Goal: Task Accomplishment & Management: Manage account settings

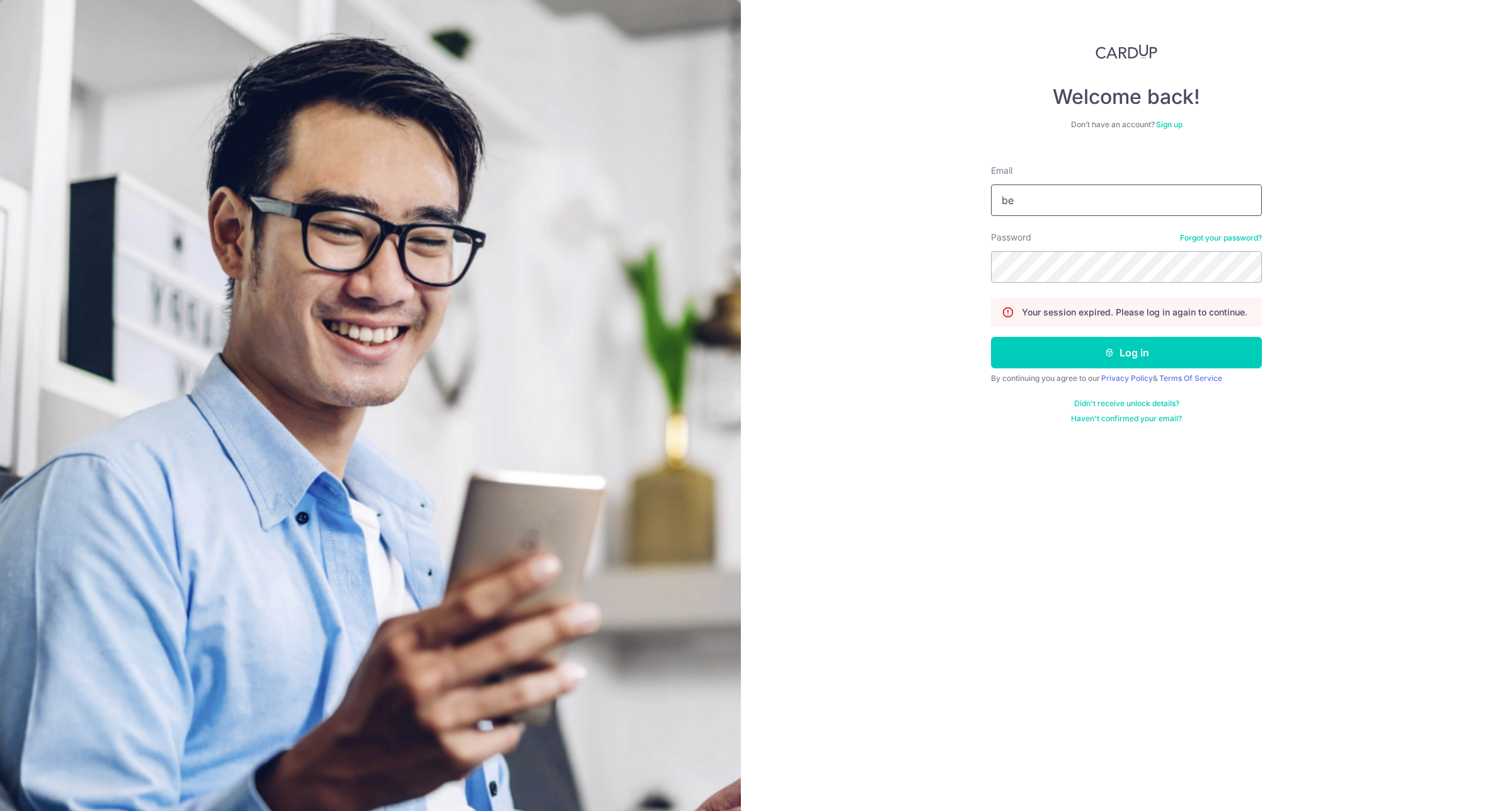
type input "[EMAIL_ADDRESS][DOMAIN_NAME]"
click at [1110, 350] on icon "submit" at bounding box center [1110, 353] width 10 height 10
